Goal: Task Accomplishment & Management: Complete application form

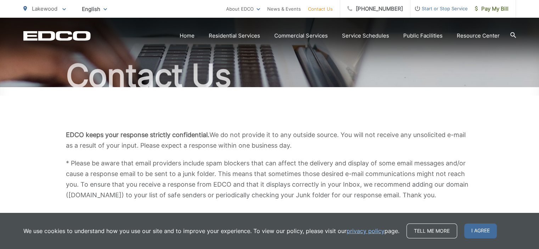
scroll to position [58, 0]
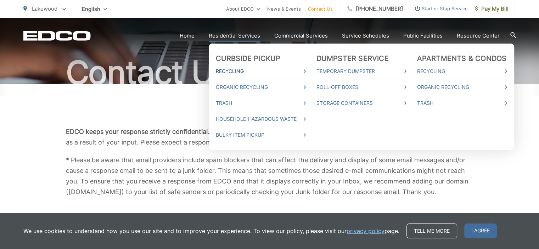
click at [245, 72] on link "Recycling" at bounding box center [261, 71] width 90 height 9
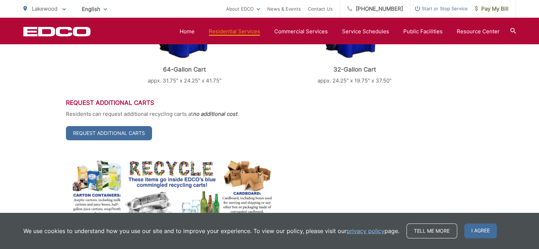
scroll to position [310, 0]
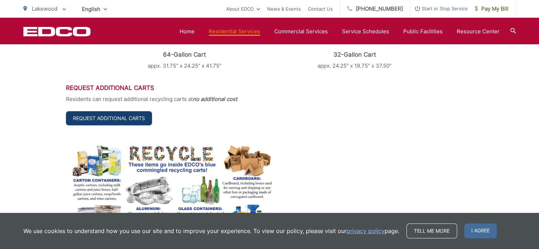
click at [133, 120] on link "Request Additional Carts" at bounding box center [109, 118] width 86 height 14
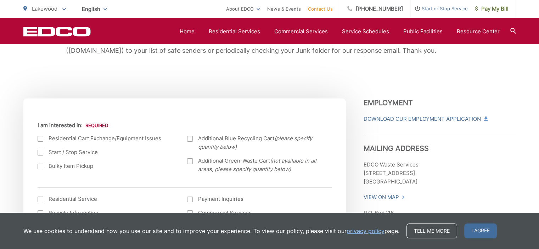
scroll to position [201, 0]
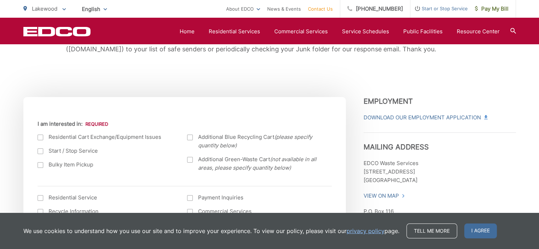
click at [191, 137] on div at bounding box center [190, 138] width 6 height 6
click at [0, 0] on input "Additional Blue Recycling Cart (please specify quantity below)" at bounding box center [0, 0] width 0 height 0
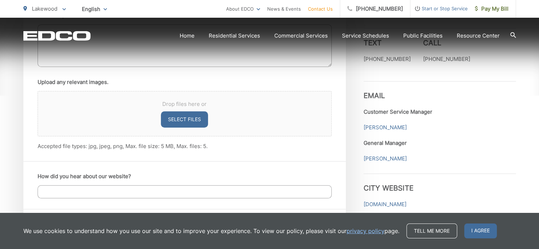
scroll to position [507, 0]
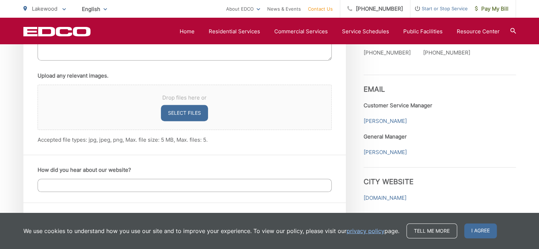
click at [337, 118] on div "Use this space to tell us how we can be of service. Upload any relevant images.…" at bounding box center [184, 74] width 322 height 161
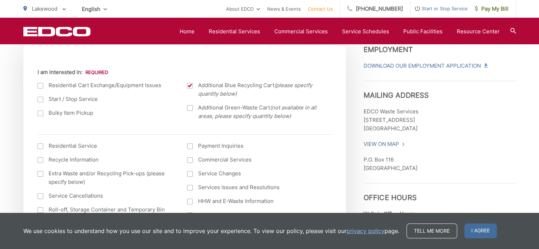
scroll to position [257, 0]
